Goal: Task Accomplishment & Management: Manage account settings

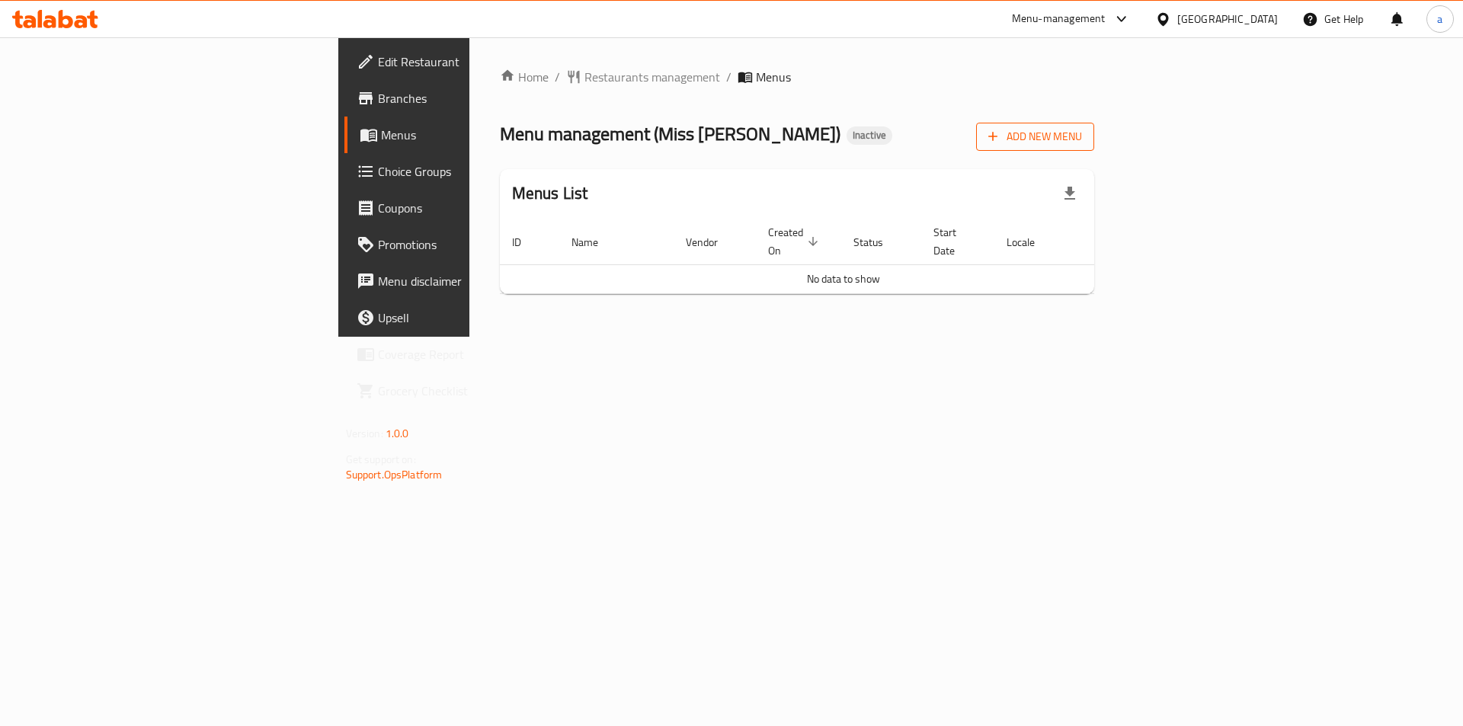
click at [1001, 139] on icon "button" at bounding box center [992, 136] width 15 height 15
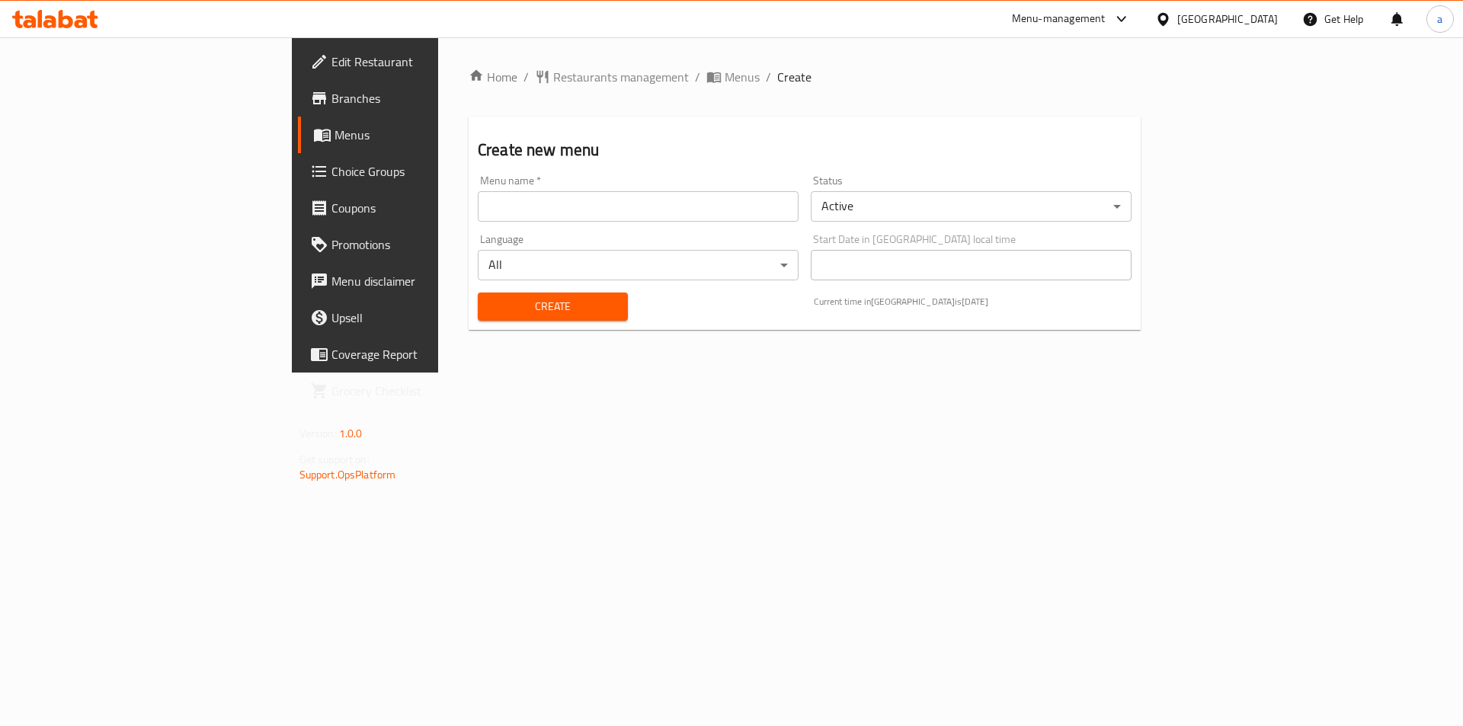
click at [478, 213] on input "text" at bounding box center [638, 206] width 321 height 30
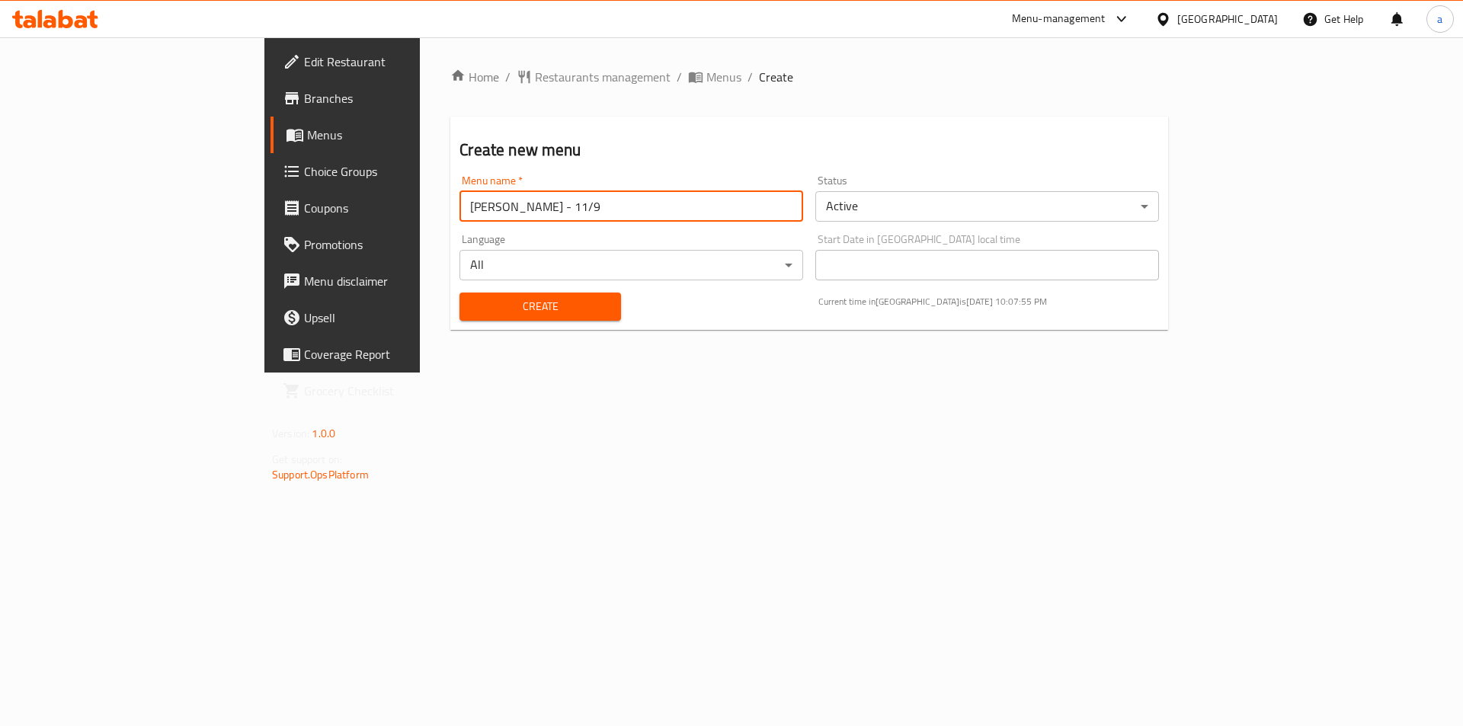
drag, startPoint x: 386, startPoint y: 213, endPoint x: 376, endPoint y: 213, distance: 9.9
click at [460, 213] on input "[PERSON_NAME] - 11/9" at bounding box center [632, 206] width 344 height 30
type input "[PERSON_NAME] - 15/9"
click at [472, 297] on span "Create" at bounding box center [540, 306] width 136 height 19
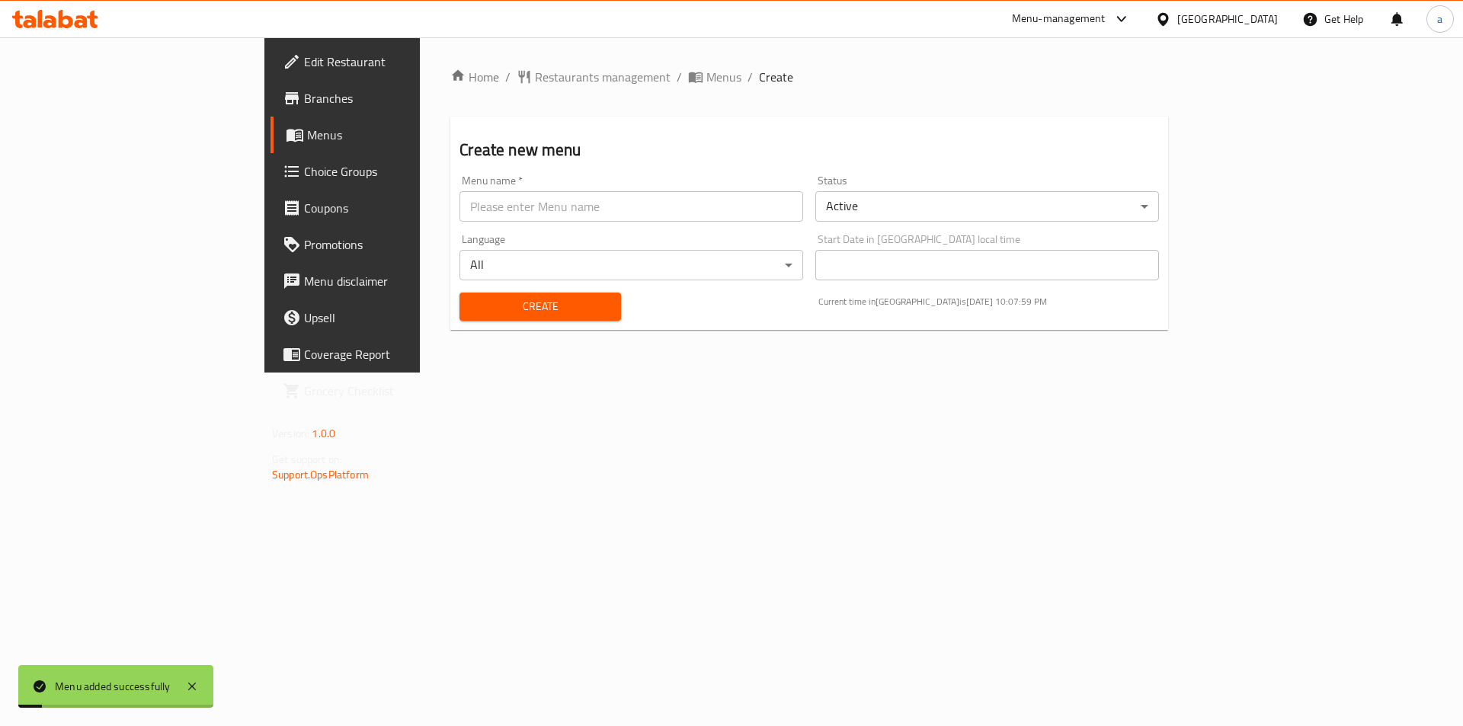
click at [307, 127] on span "Menus" at bounding box center [402, 135] width 190 height 18
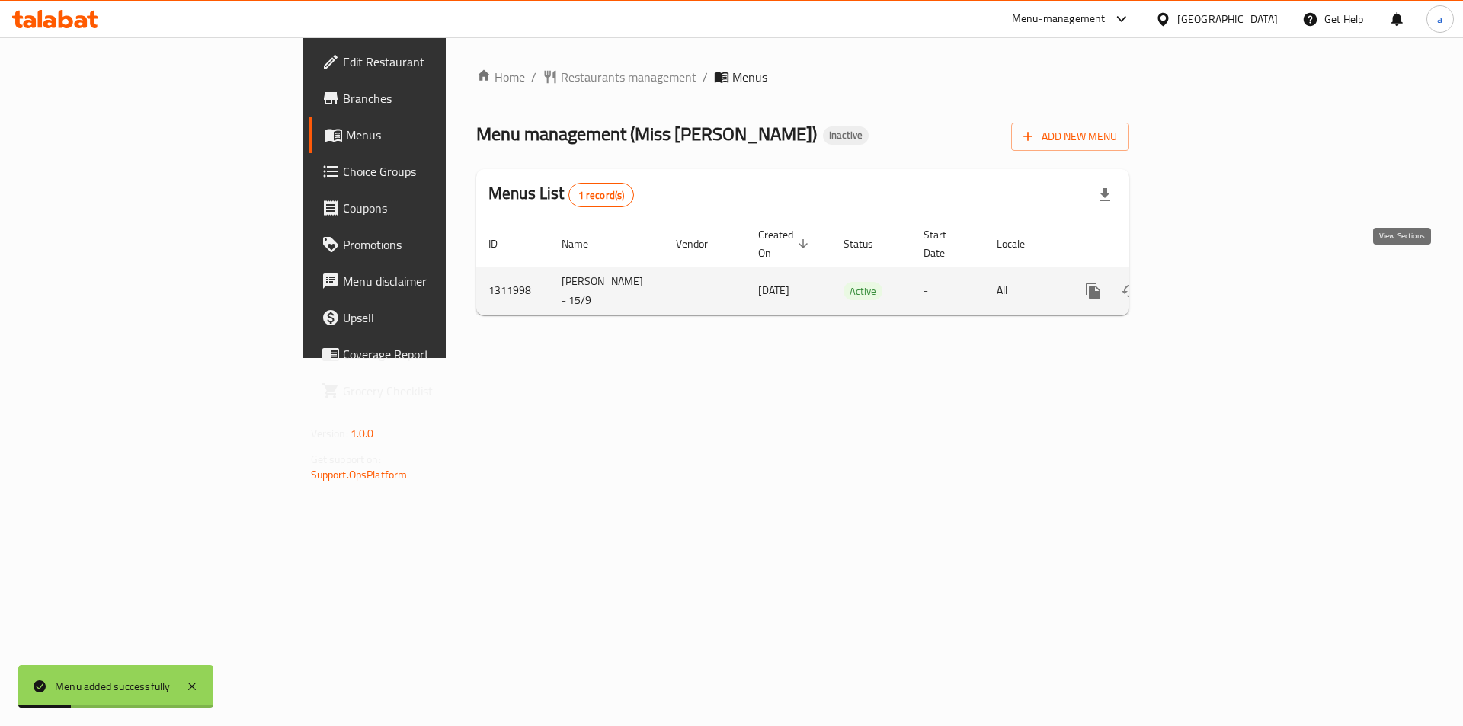
click at [1213, 282] on icon "enhanced table" at bounding box center [1203, 291] width 18 height 18
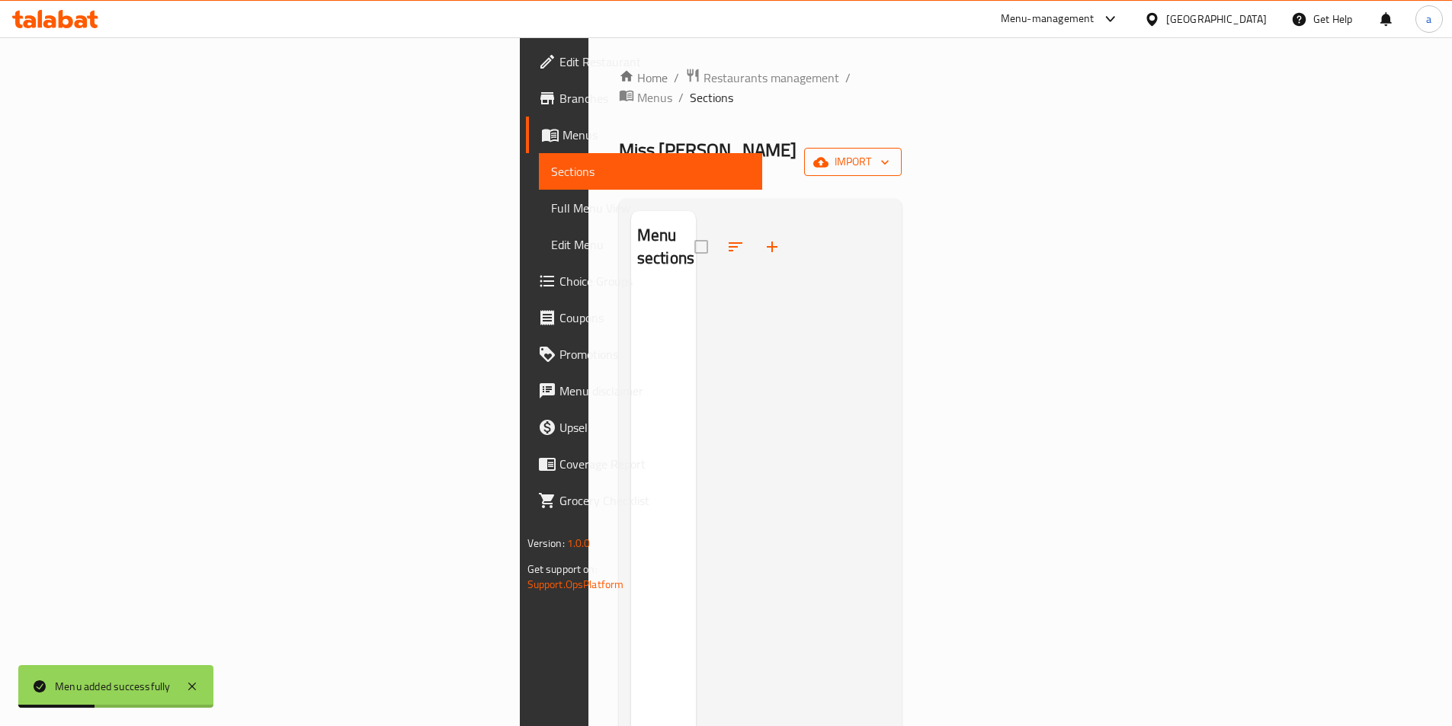
click at [889, 152] on span "import" at bounding box center [852, 161] width 73 height 19
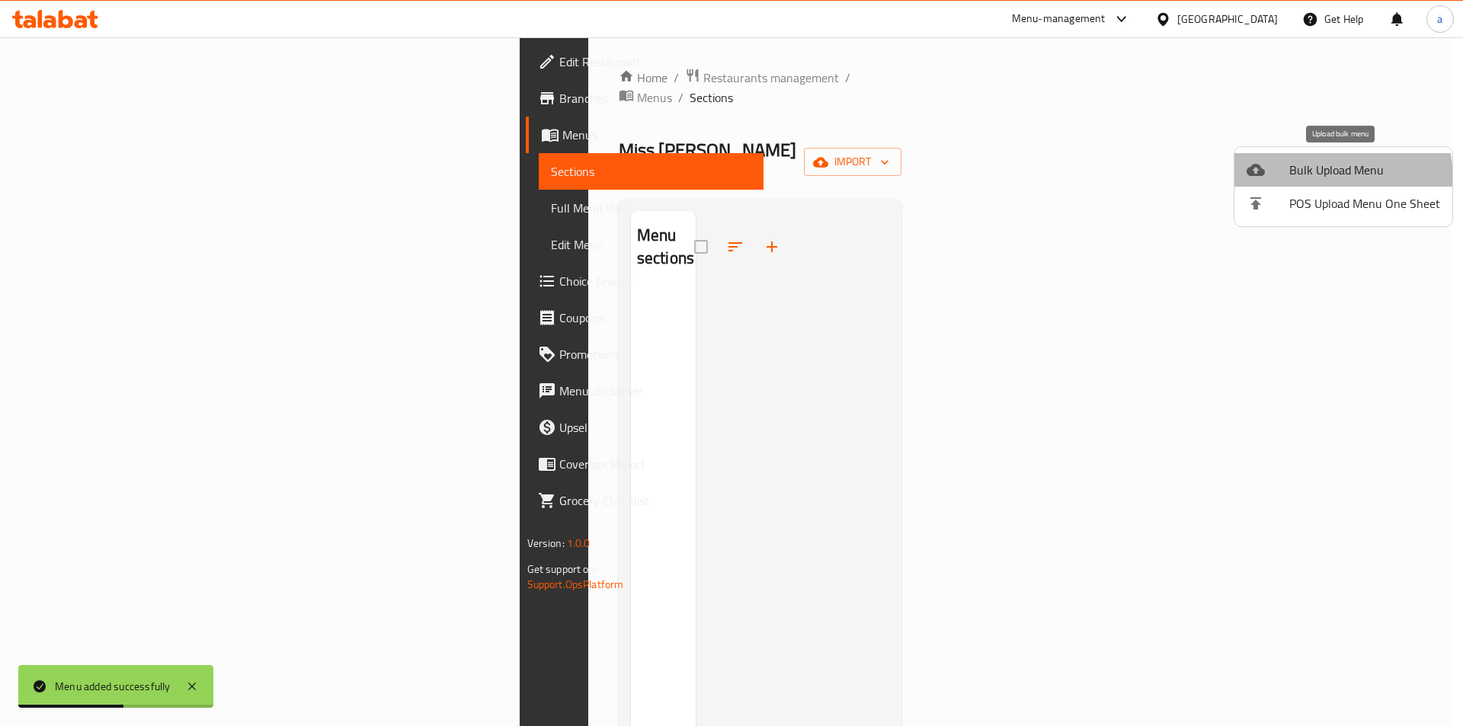
click at [1296, 179] on span "Bulk Upload Menu" at bounding box center [1365, 170] width 151 height 18
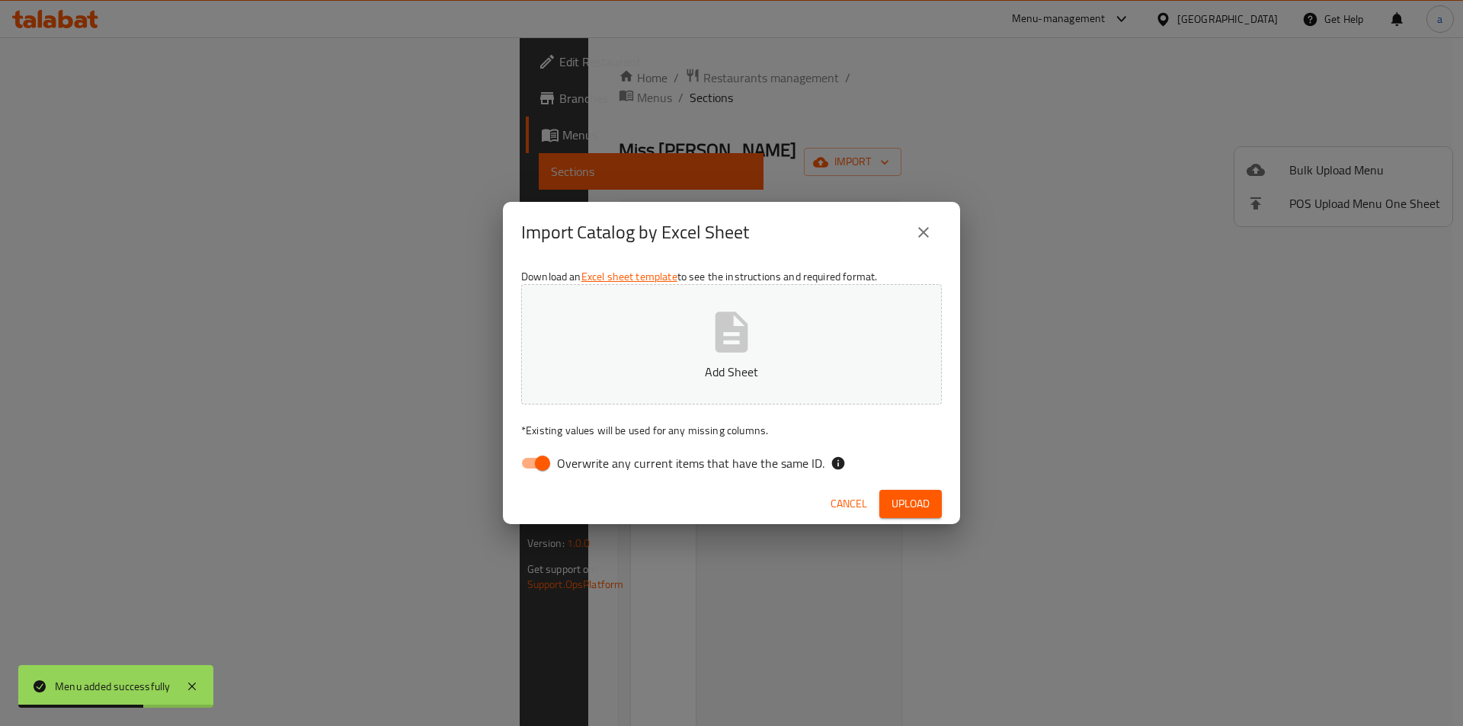
click at [733, 464] on span "Overwrite any current items that have the same ID." at bounding box center [691, 463] width 268 height 18
click at [586, 464] on input "Overwrite any current items that have the same ID." at bounding box center [542, 463] width 87 height 29
checkbox input "false"
click at [717, 366] on p "Add Sheet" at bounding box center [731, 372] width 373 height 18
click at [915, 502] on span "Upload" at bounding box center [911, 504] width 38 height 19
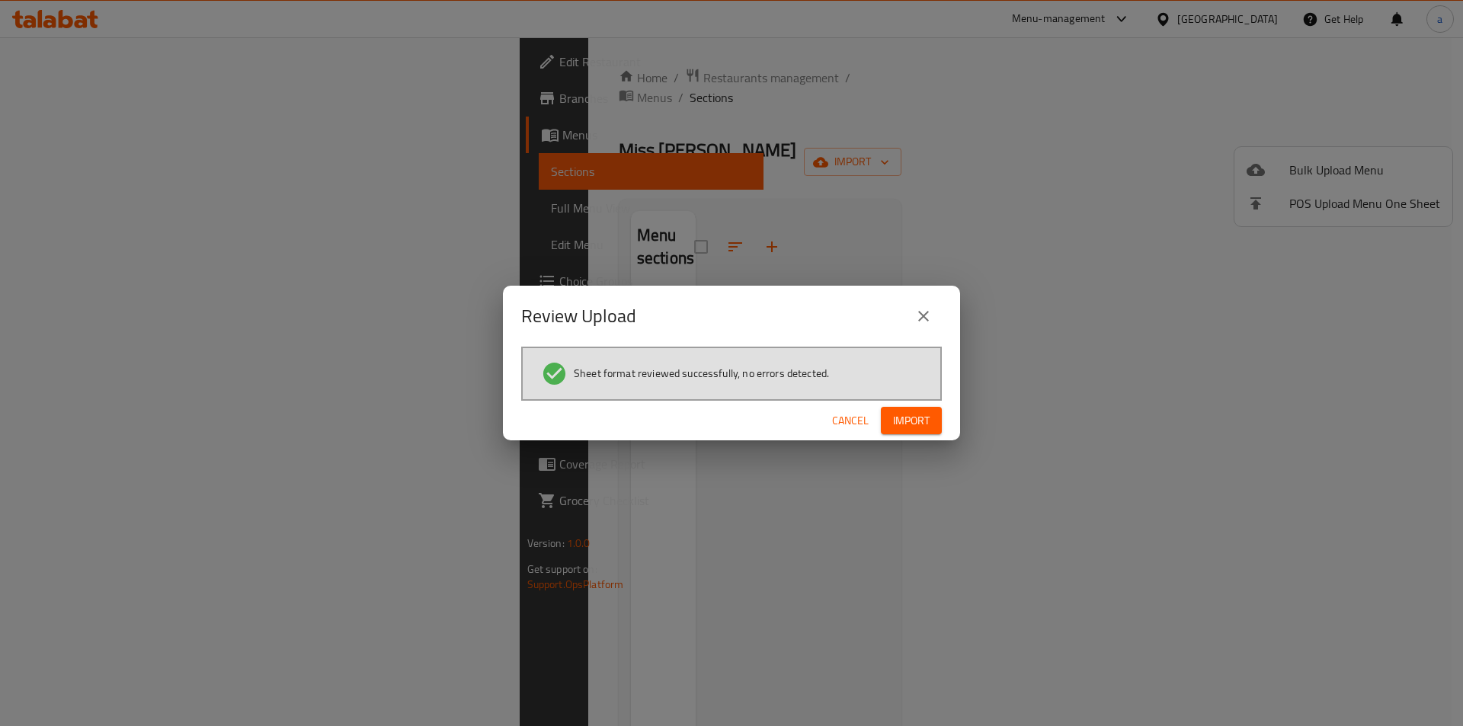
click at [931, 425] on button "Import" at bounding box center [911, 421] width 61 height 28
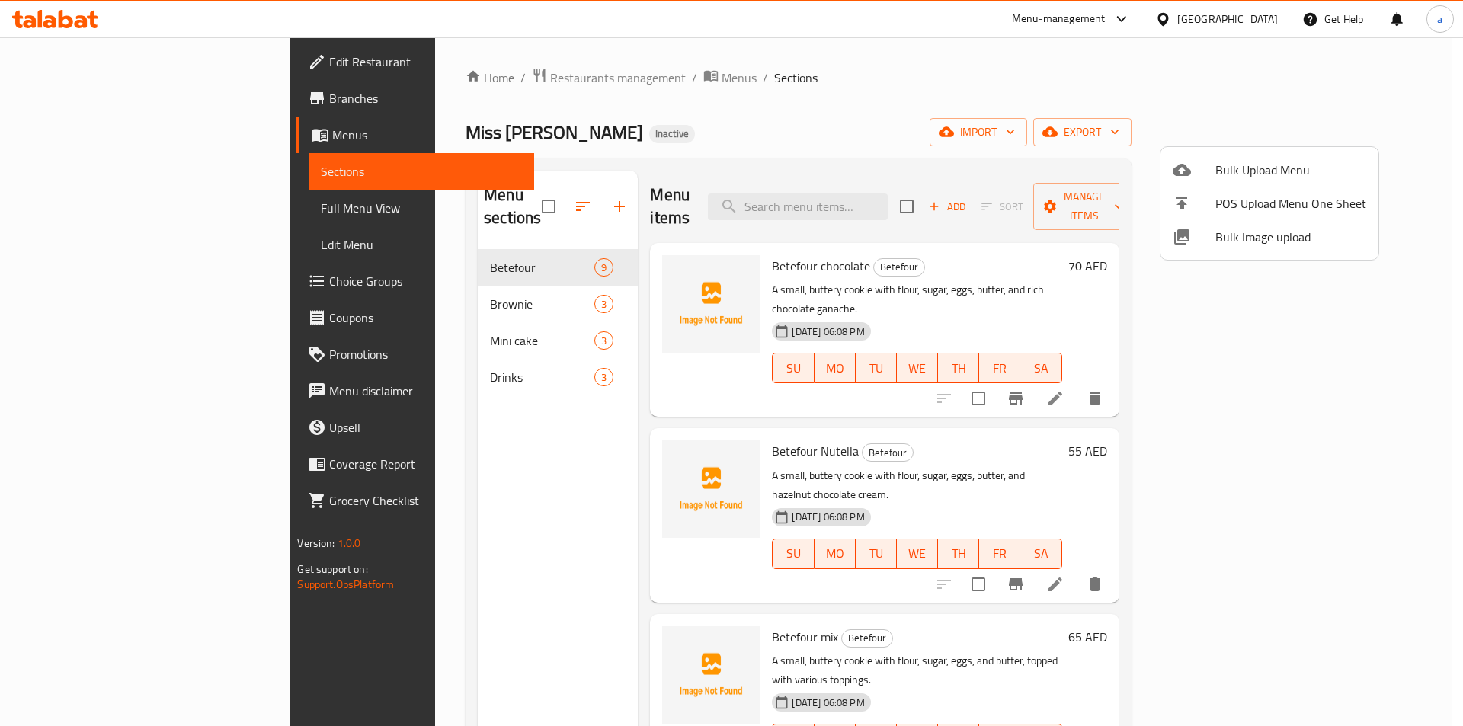
click at [113, 203] on div at bounding box center [731, 363] width 1463 height 726
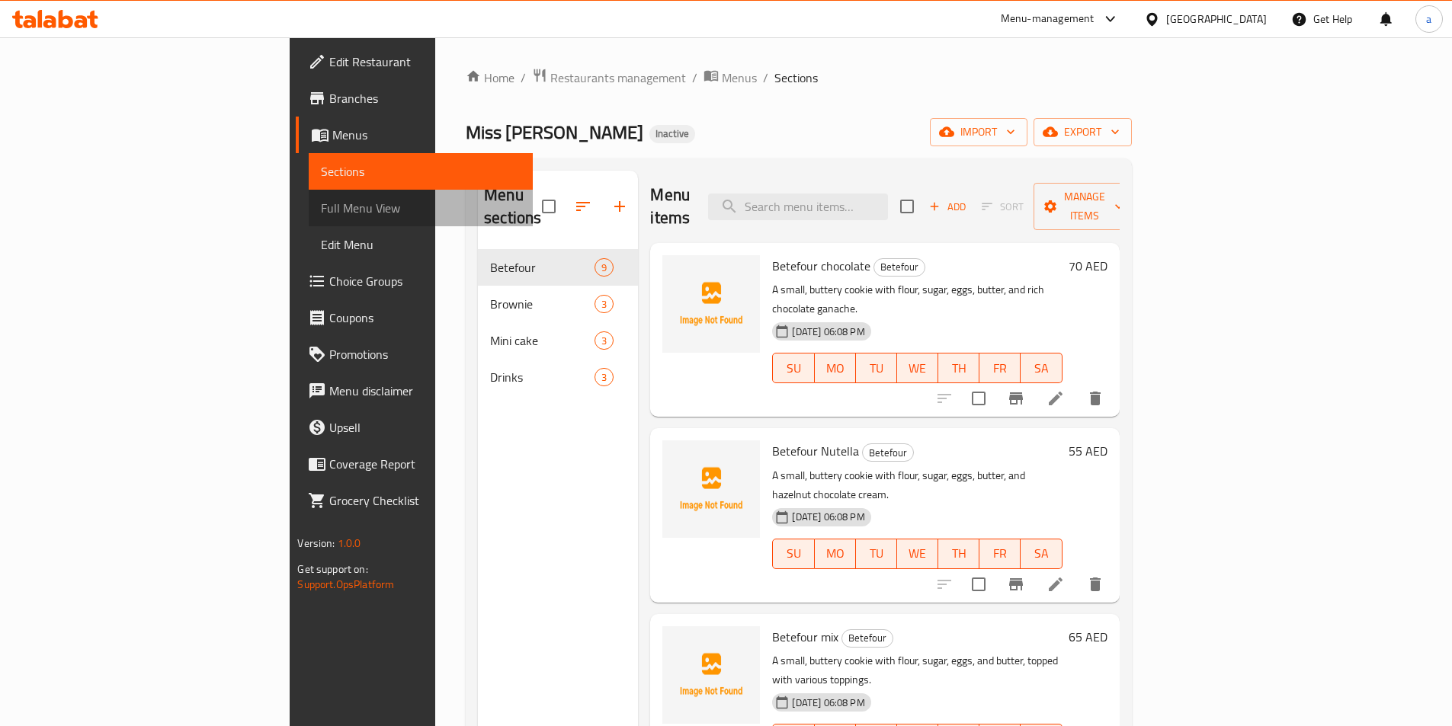
click at [321, 200] on span "Full Menu View" at bounding box center [420, 208] width 199 height 18
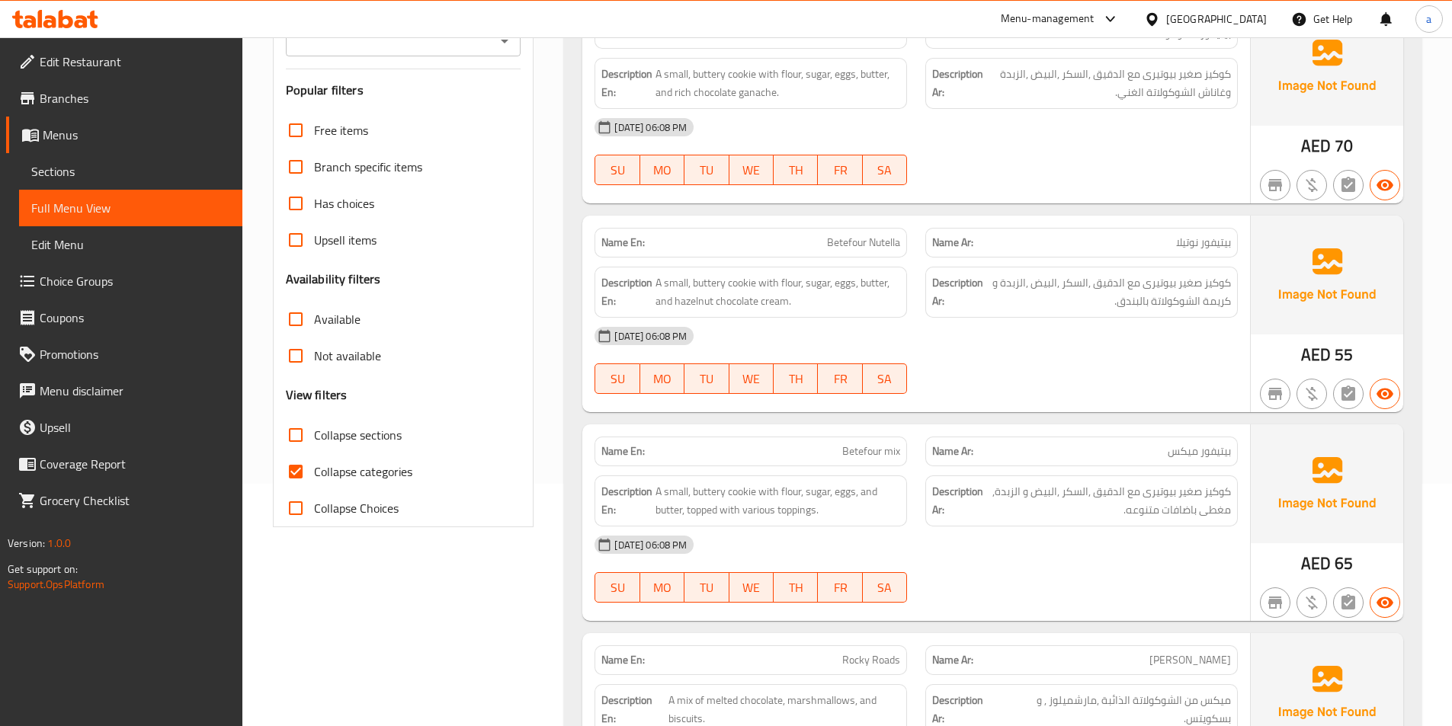
scroll to position [381, 0]
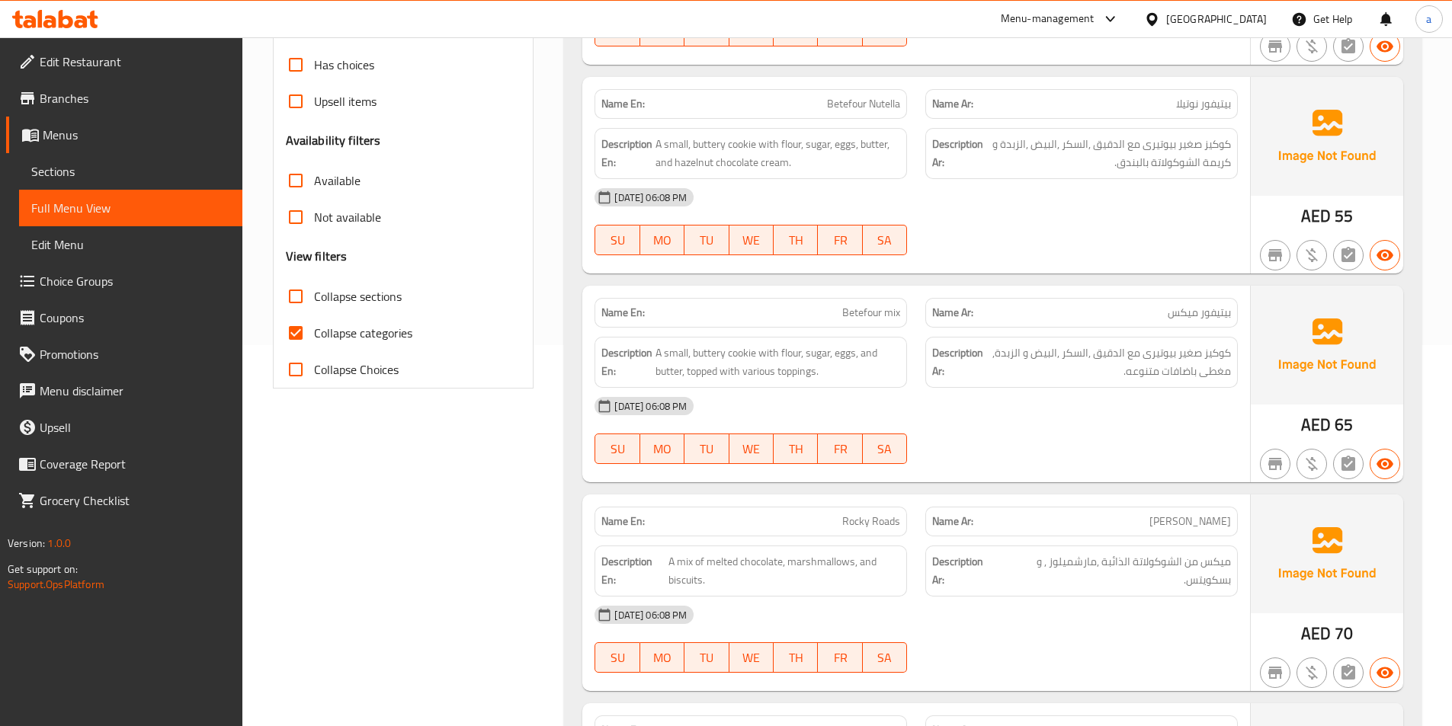
click at [328, 329] on span "Collapse categories" at bounding box center [363, 333] width 98 height 18
click at [314, 329] on input "Collapse categories" at bounding box center [295, 333] width 37 height 37
checkbox input "false"
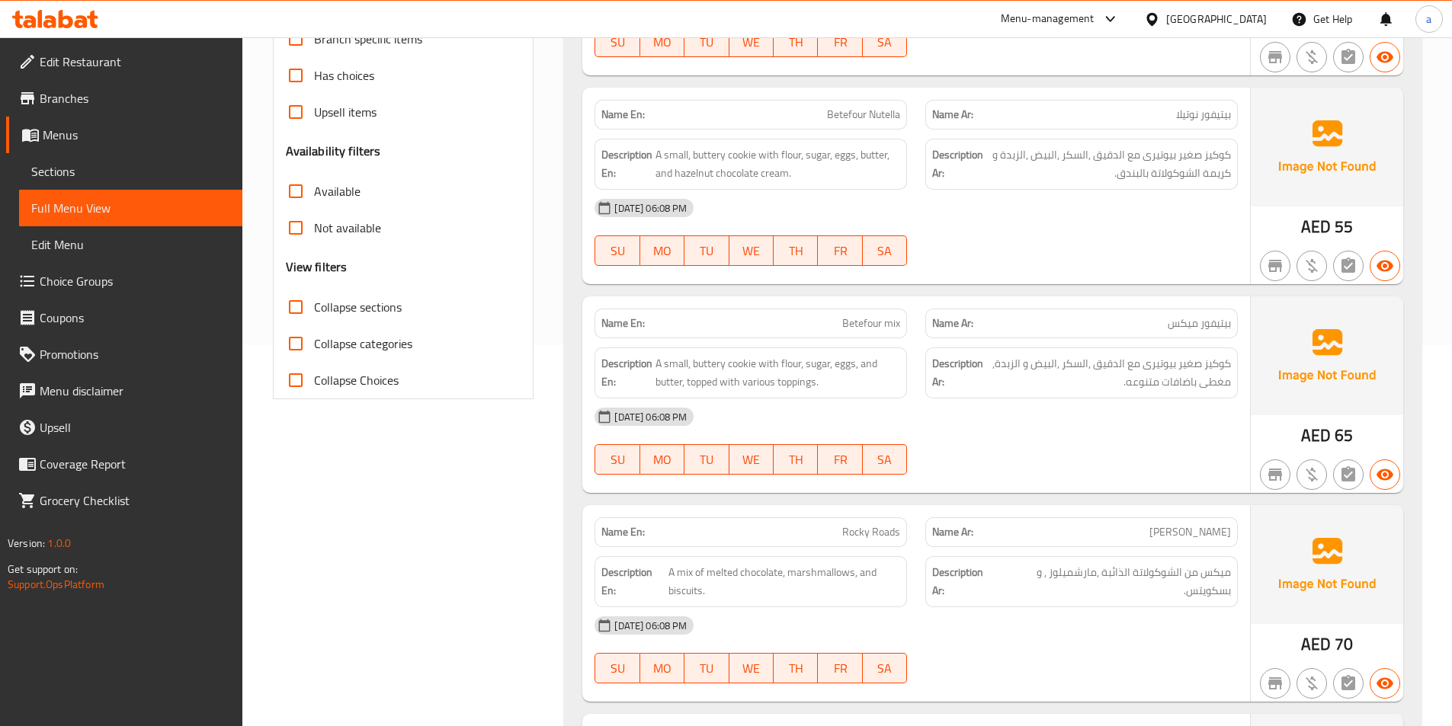
scroll to position [0, 0]
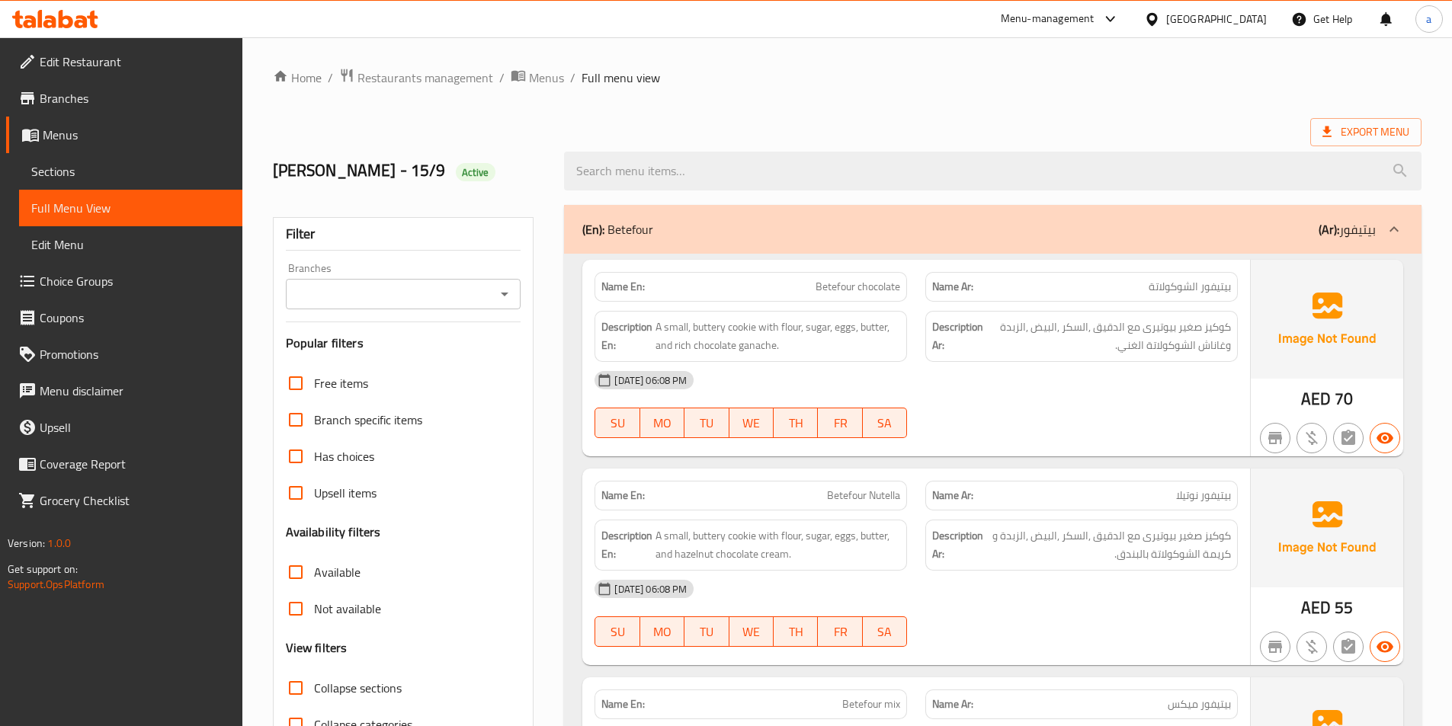
click at [835, 118] on div "Export Menu" at bounding box center [847, 132] width 1149 height 28
click at [456, 166] on span "Active" at bounding box center [476, 172] width 40 height 14
click at [456, 173] on span "Active" at bounding box center [476, 172] width 40 height 14
copy span "Active"
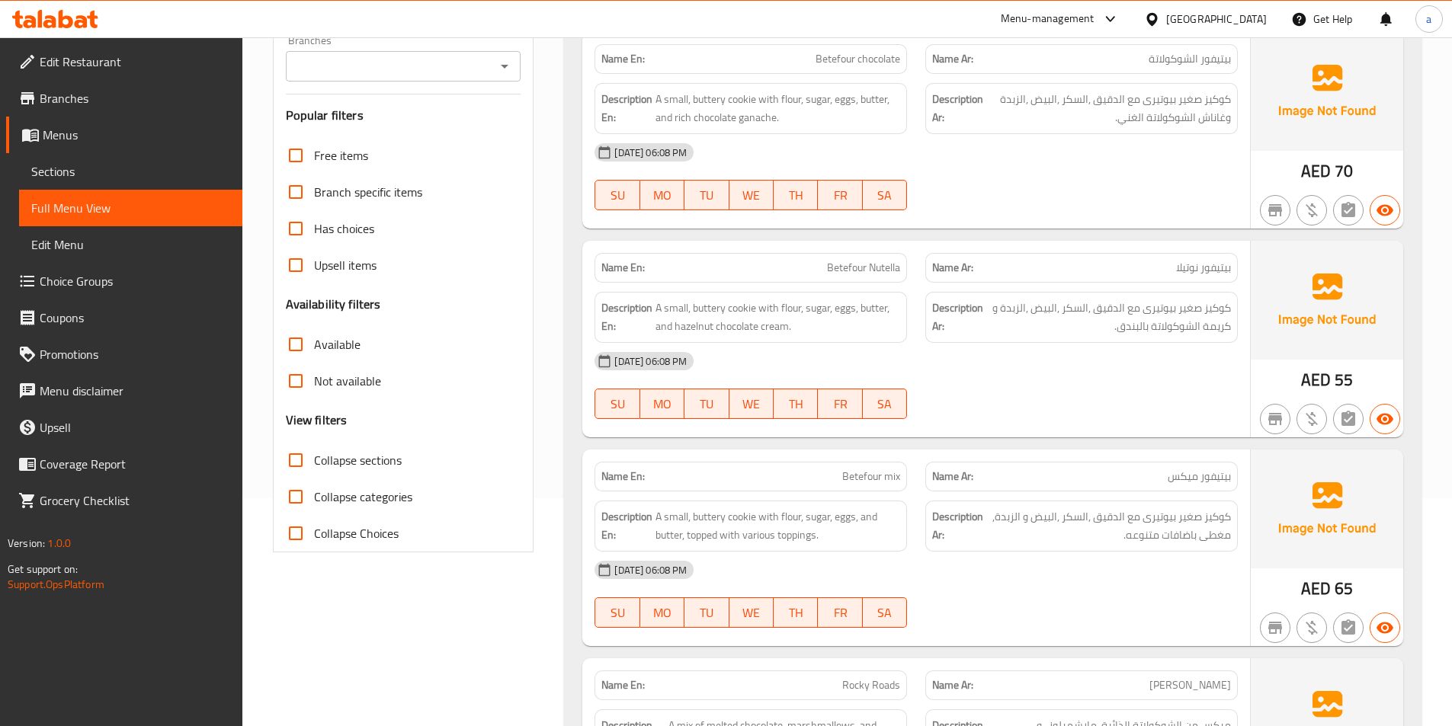
scroll to position [229, 0]
click at [299, 537] on input "Collapse Choices" at bounding box center [295, 532] width 37 height 37
checkbox input "true"
click at [294, 501] on input "Collapse categories" at bounding box center [295, 496] width 37 height 37
checkbox input "true"
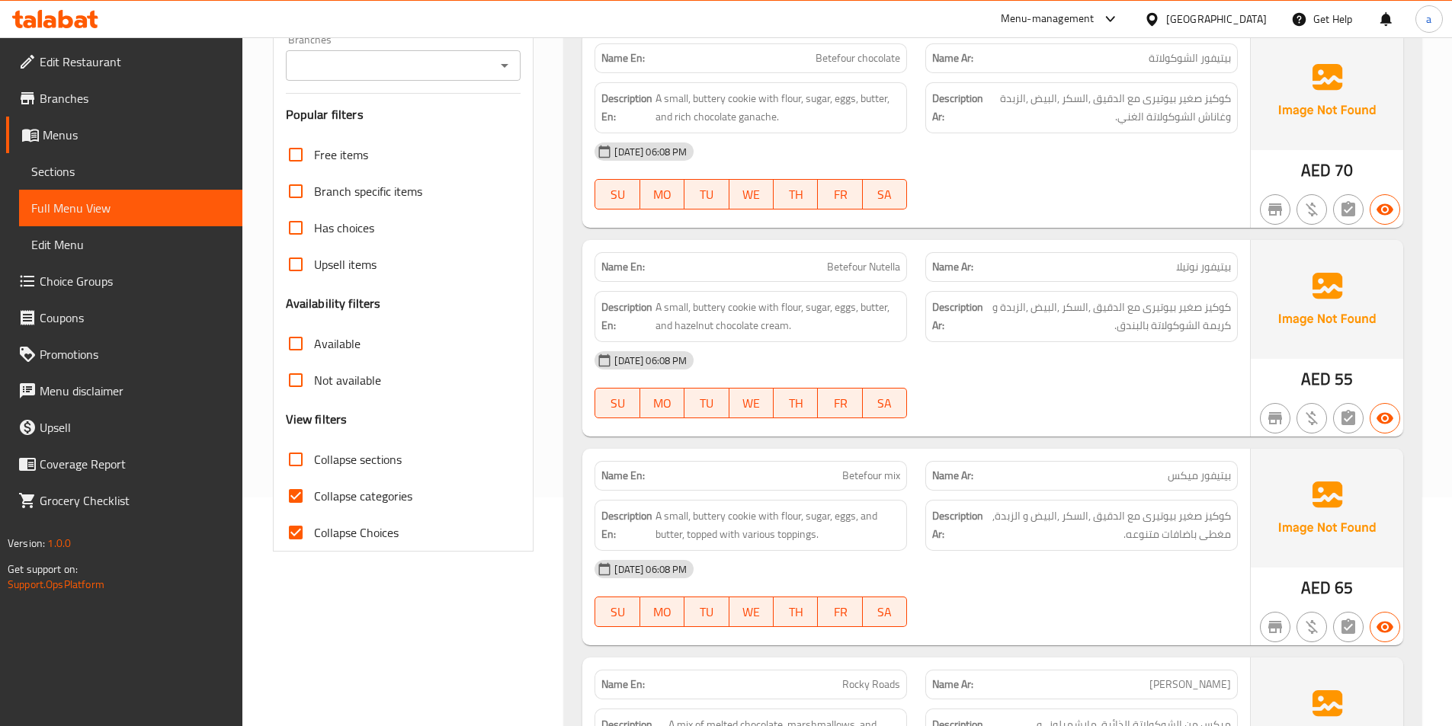
click at [299, 463] on input "Collapse sections" at bounding box center [295, 459] width 37 height 37
checkbox input "true"
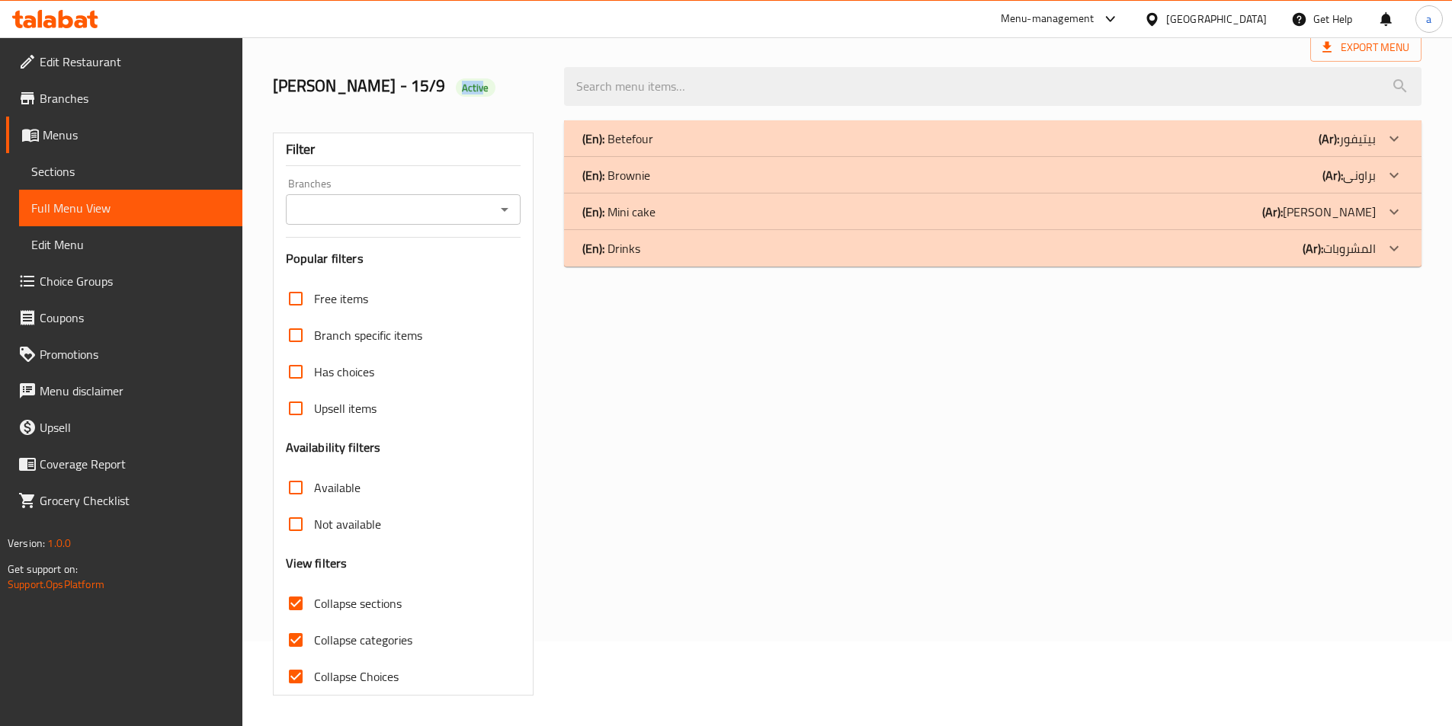
scroll to position [85, 0]
click at [303, 681] on input "Collapse Choices" at bounding box center [295, 676] width 37 height 37
checkbox input "false"
click at [297, 645] on input "Collapse categories" at bounding box center [295, 640] width 37 height 37
checkbox input "false"
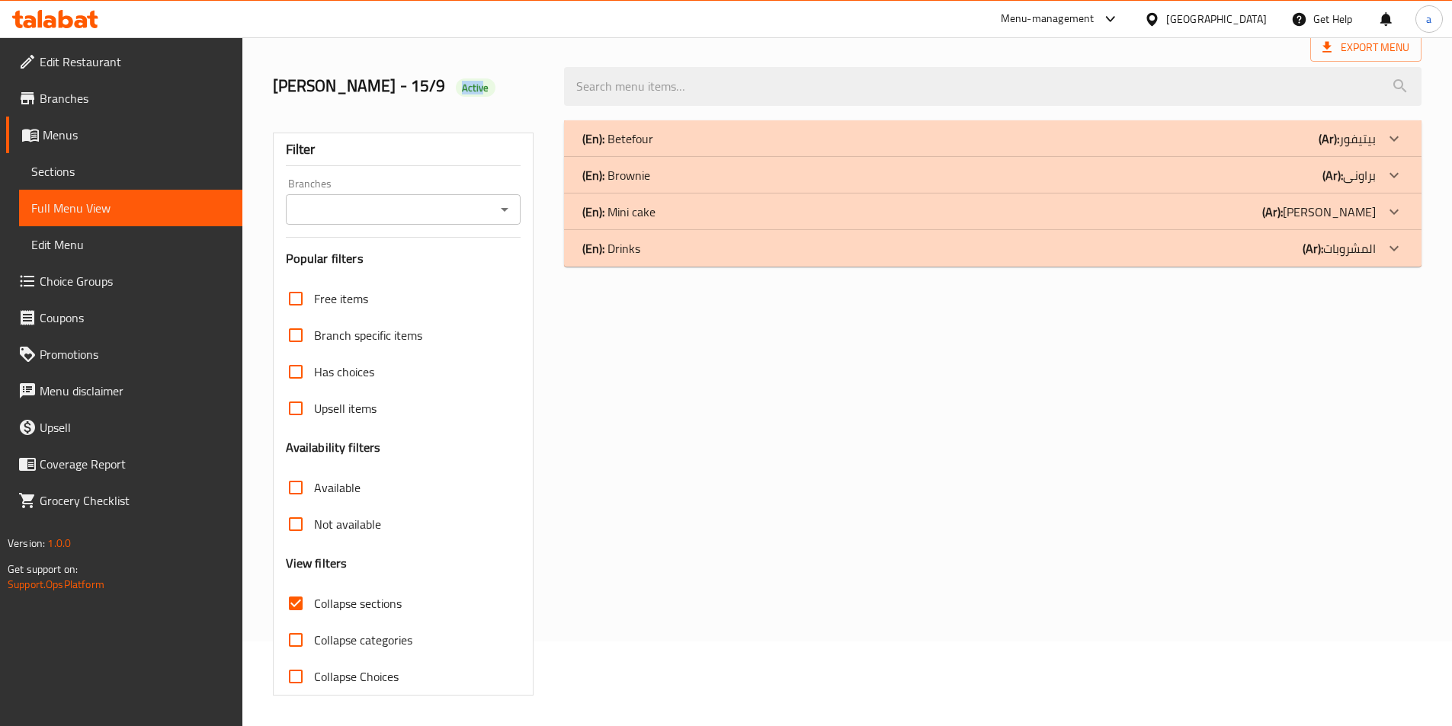
click at [300, 610] on input "Collapse sections" at bounding box center [295, 603] width 37 height 37
checkbox input "false"
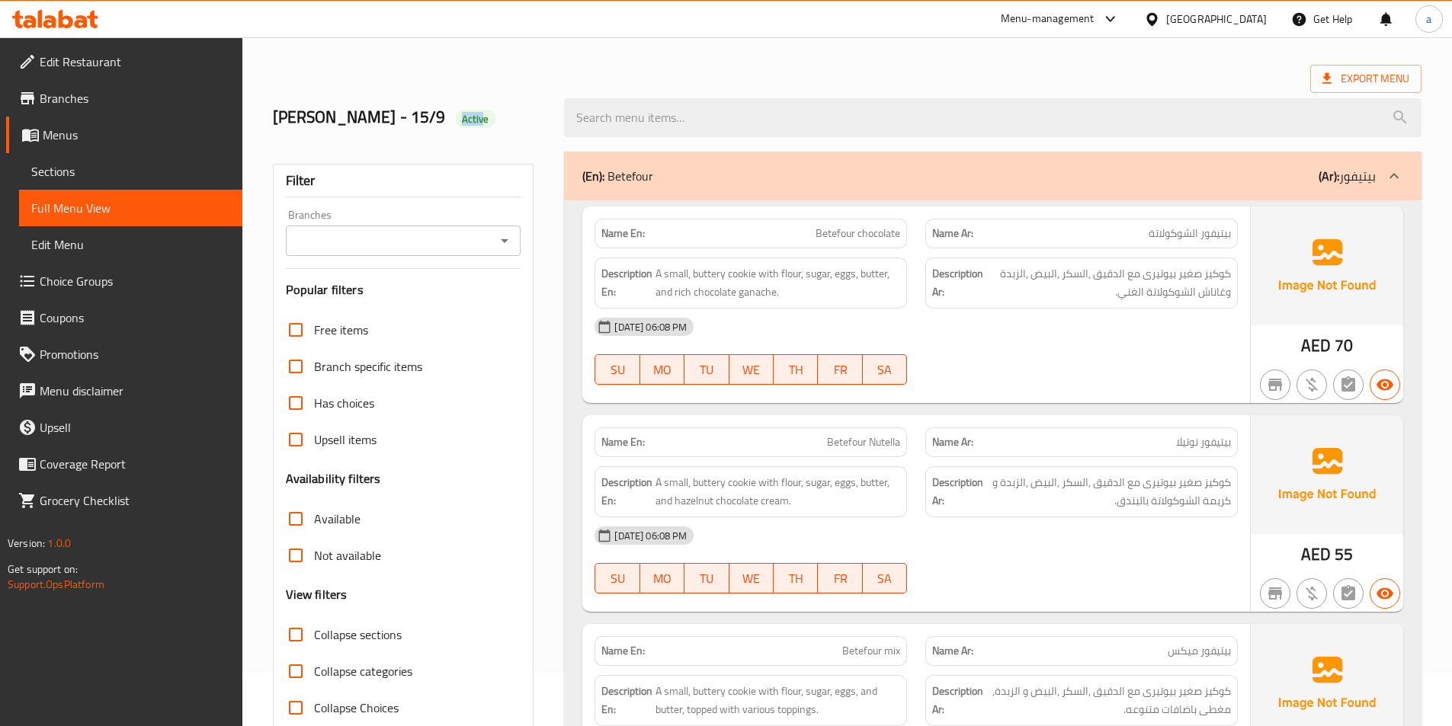
scroll to position [0, 0]
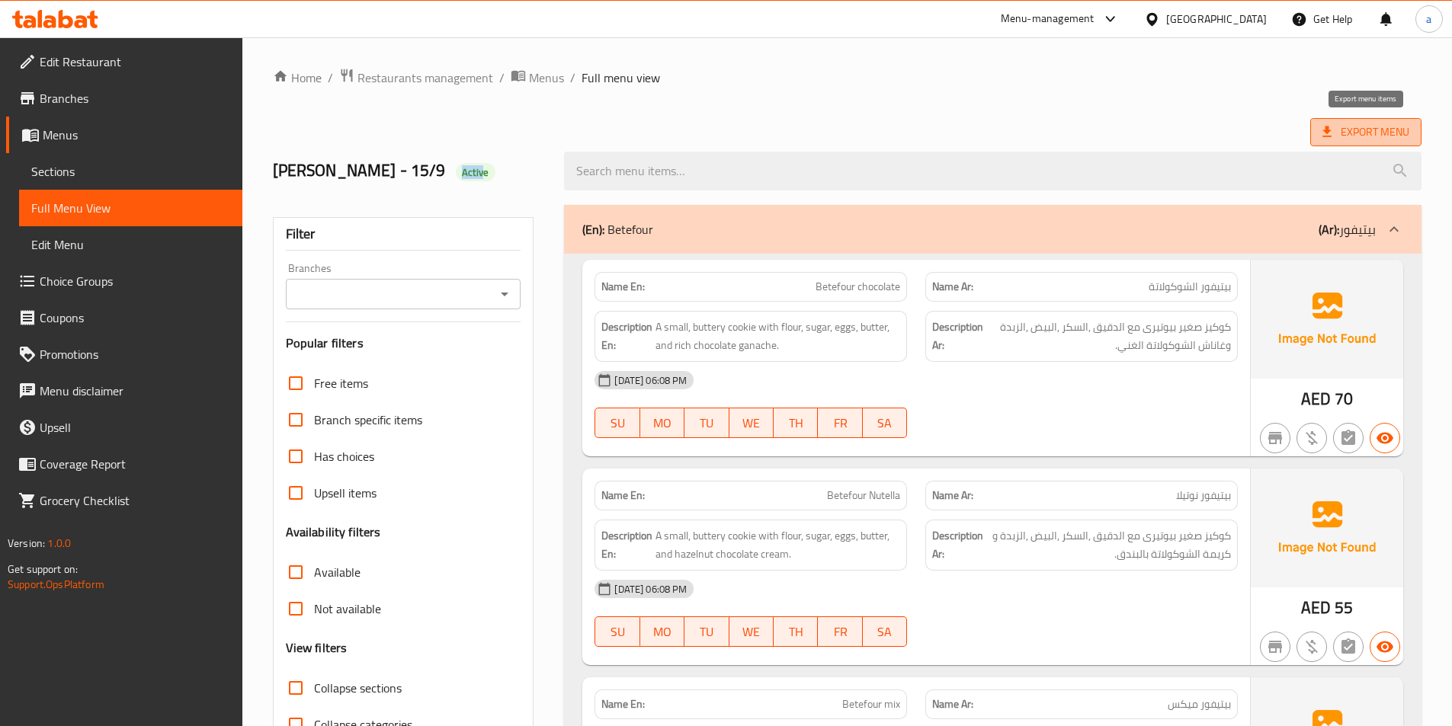
click at [1344, 125] on span "Export Menu" at bounding box center [1365, 132] width 87 height 19
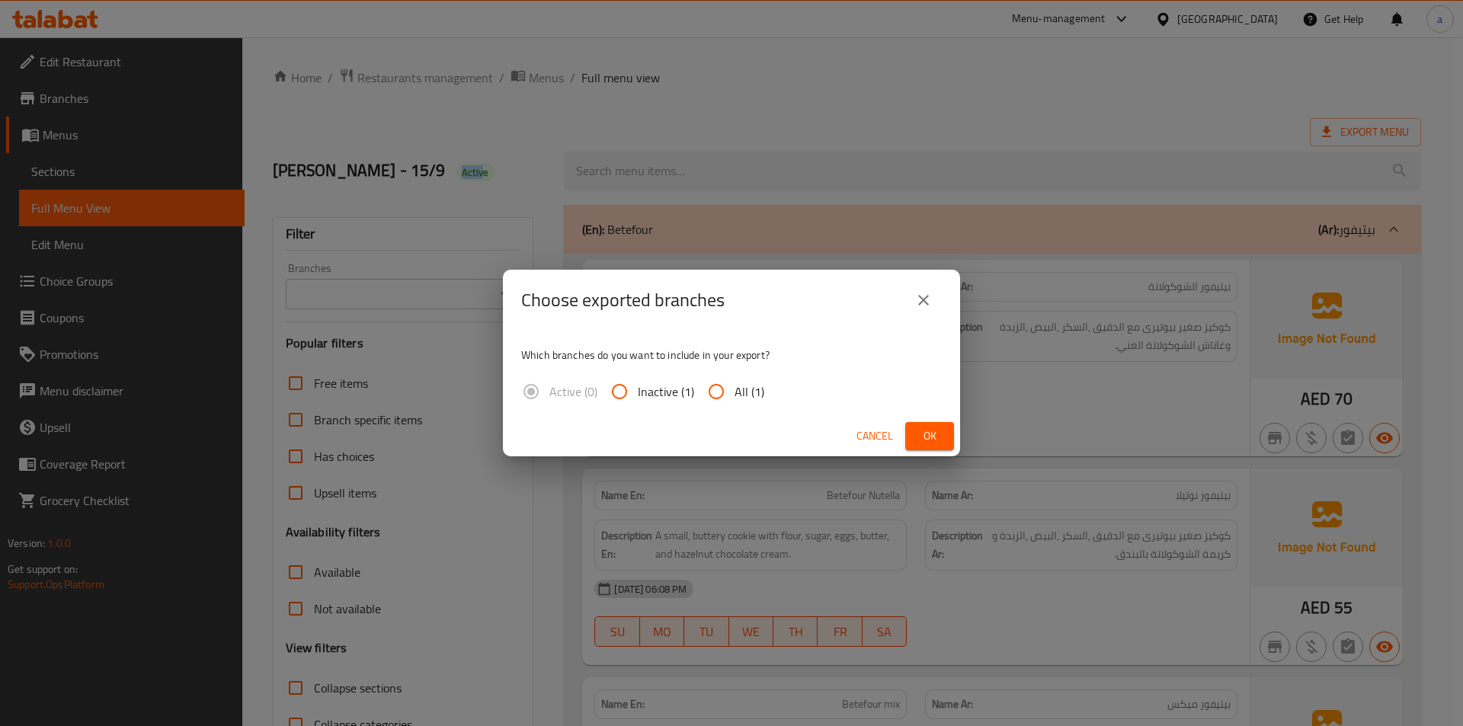
click at [728, 383] on input "All (1)" at bounding box center [716, 391] width 37 height 37
radio input "true"
click at [938, 438] on span "Ok" at bounding box center [930, 436] width 24 height 19
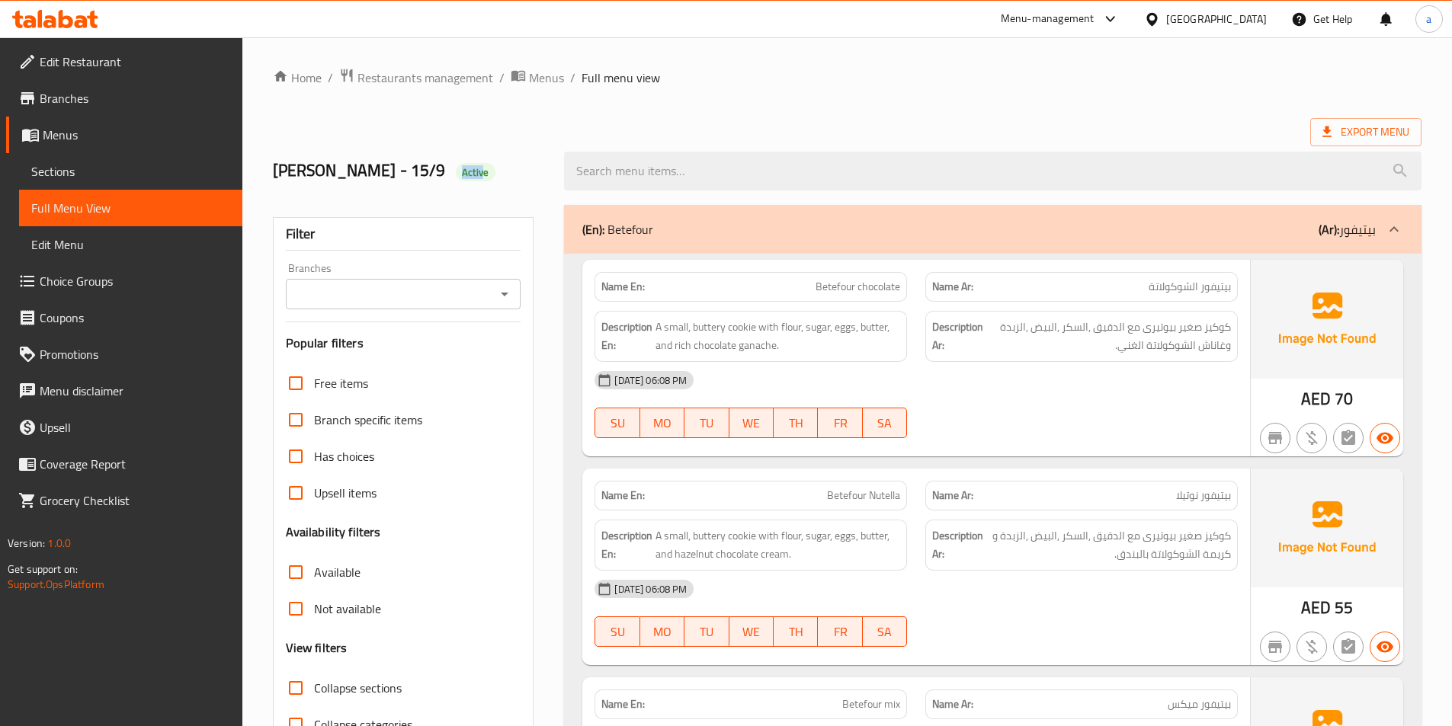
click at [165, 70] on span "Edit Restaurant" at bounding box center [135, 62] width 191 height 18
